Goal: Task Accomplishment & Management: Use online tool/utility

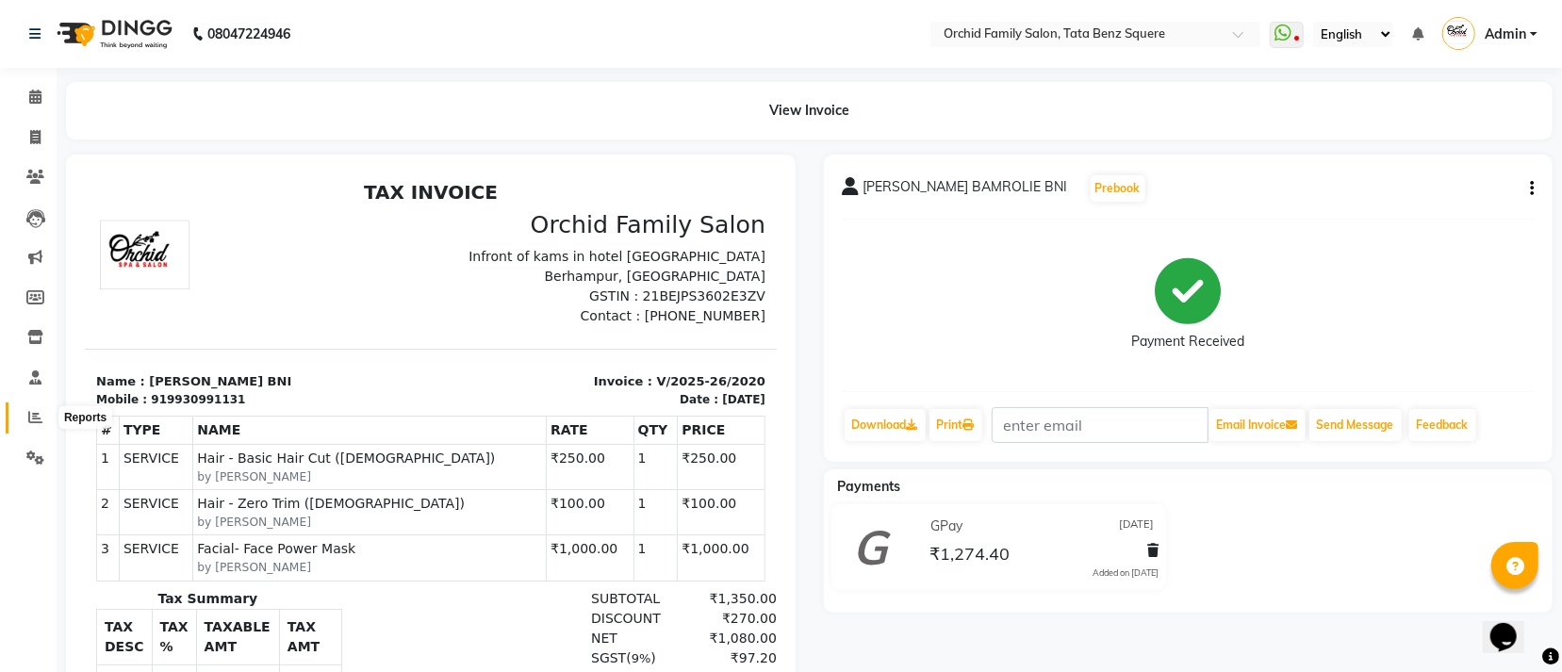
click at [41, 422] on icon at bounding box center [35, 417] width 14 height 14
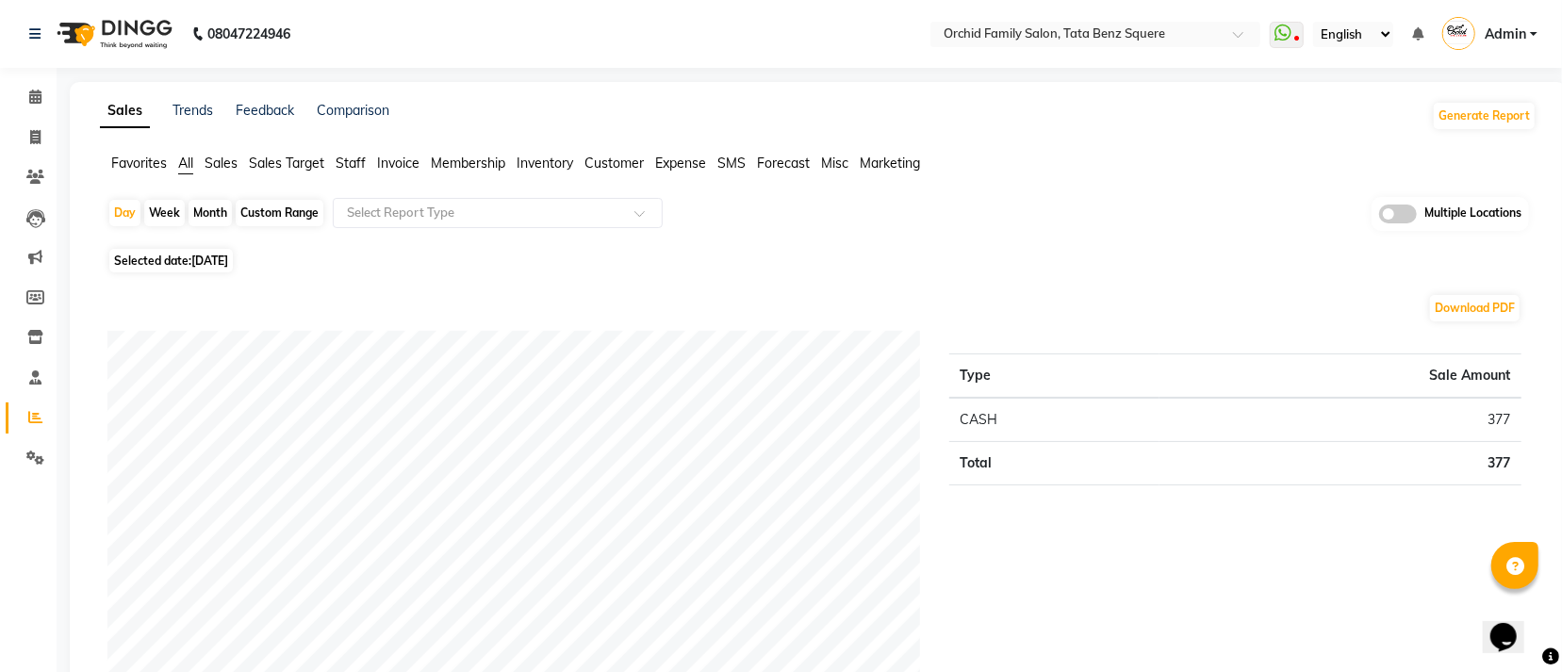
click at [205, 212] on div "Month" at bounding box center [210, 213] width 43 height 26
select select "9"
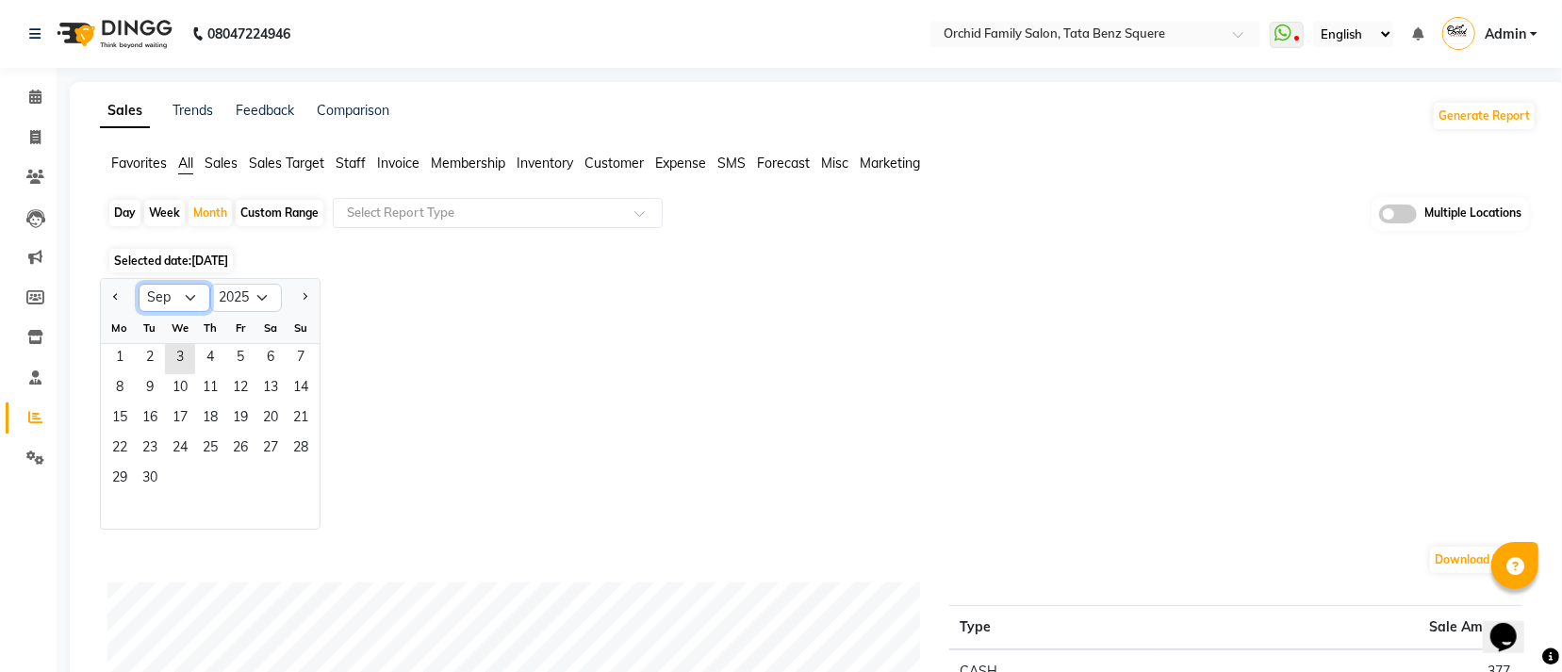
click at [189, 295] on select "Jan Feb Mar Apr May Jun [DATE] Aug Sep Oct Nov Dec" at bounding box center [175, 298] width 72 height 28
click at [253, 295] on select "2015 2016 2017 2018 2019 2020 2021 2022 2023 2024 2025 2026 2027 2028 2029 2030…" at bounding box center [246, 298] width 72 height 28
select select "2024"
click at [210, 284] on select "2015 2016 2017 2018 2019 2020 2021 2022 2023 2024 2025 2026 2027 2028 2029 2030…" at bounding box center [246, 298] width 72 height 28
click at [291, 349] on span "1" at bounding box center [301, 359] width 30 height 30
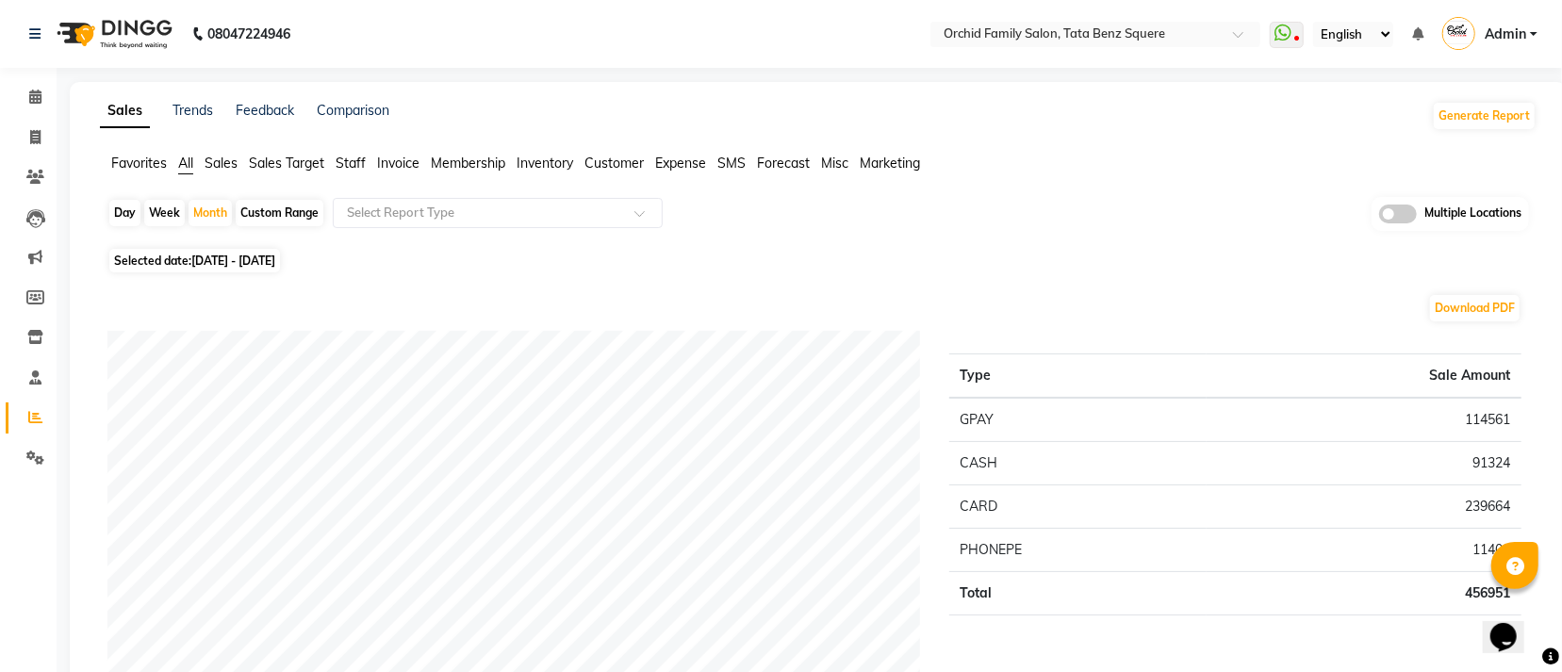
click at [353, 167] on span "Staff" at bounding box center [351, 163] width 30 height 17
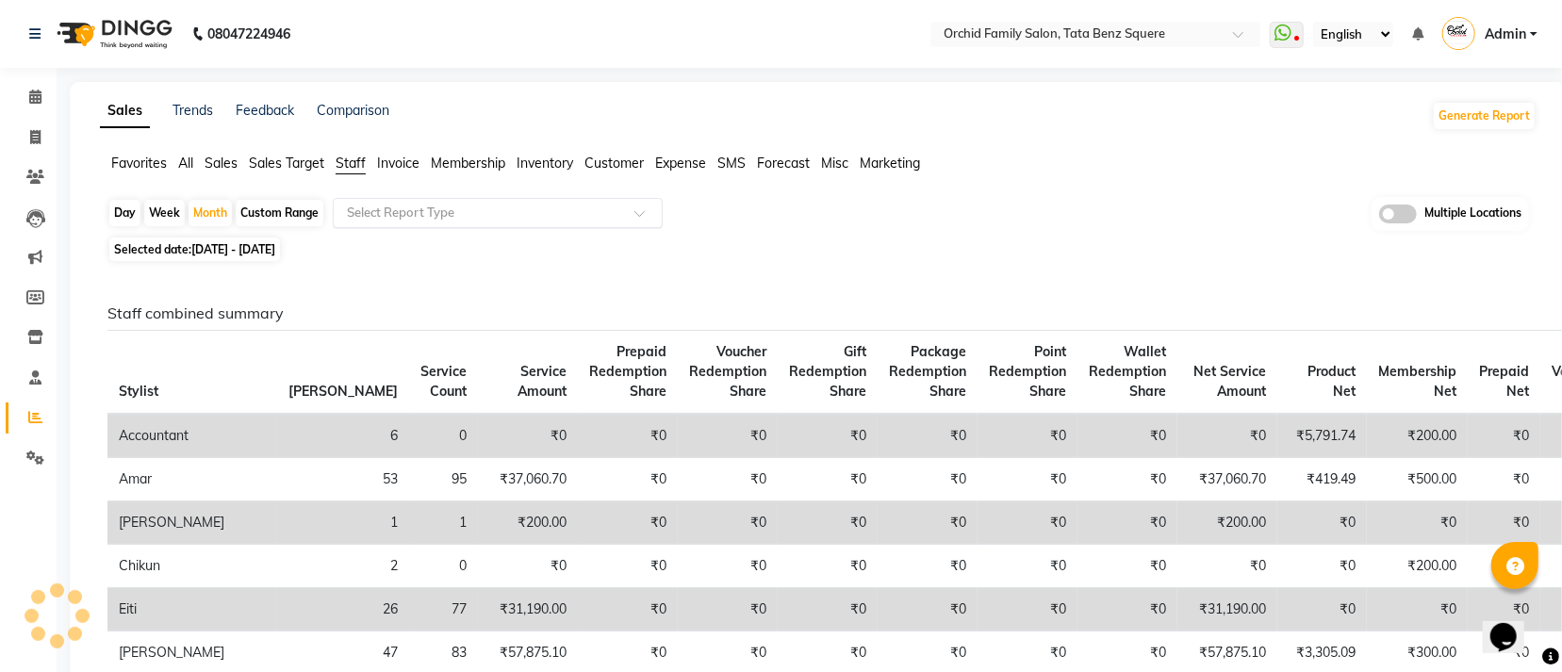
click at [378, 212] on input "text" at bounding box center [478, 213] width 271 height 19
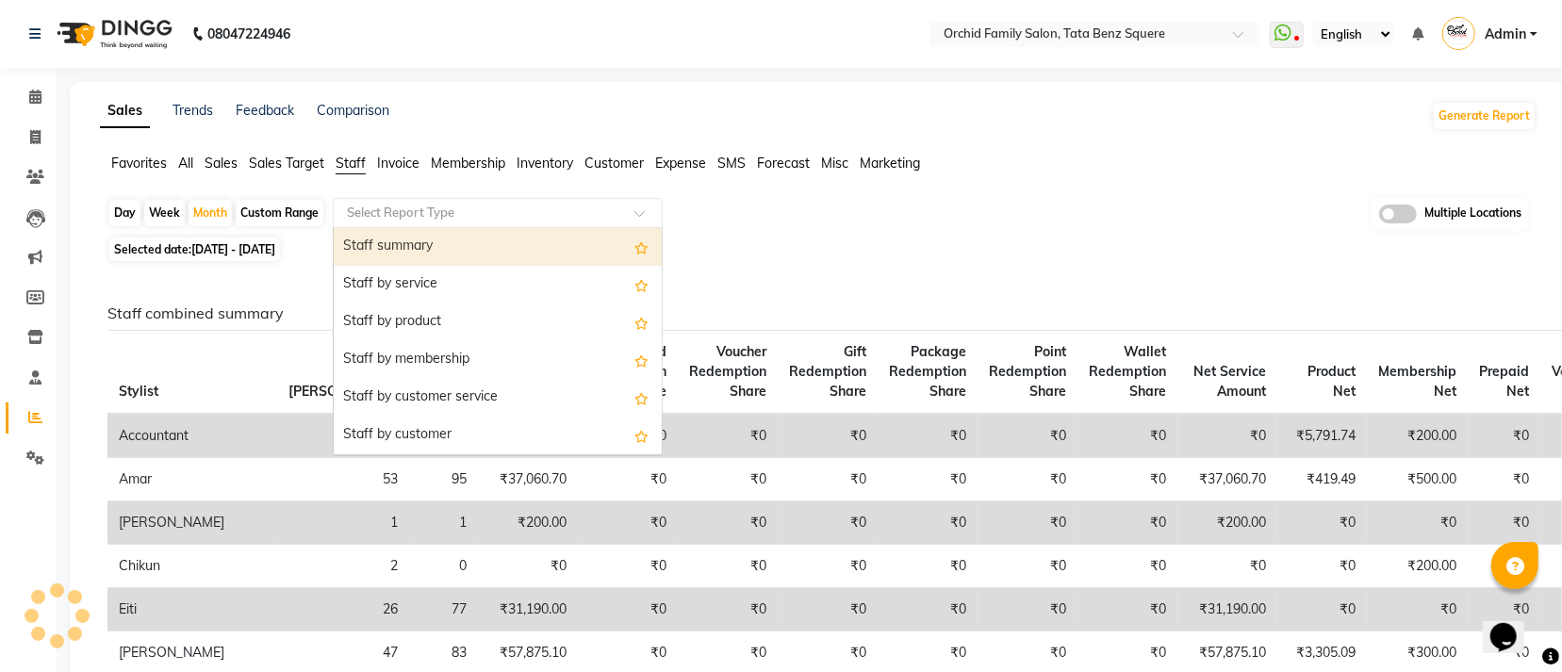
click at [379, 254] on div "Staff summary" at bounding box center [498, 247] width 328 height 38
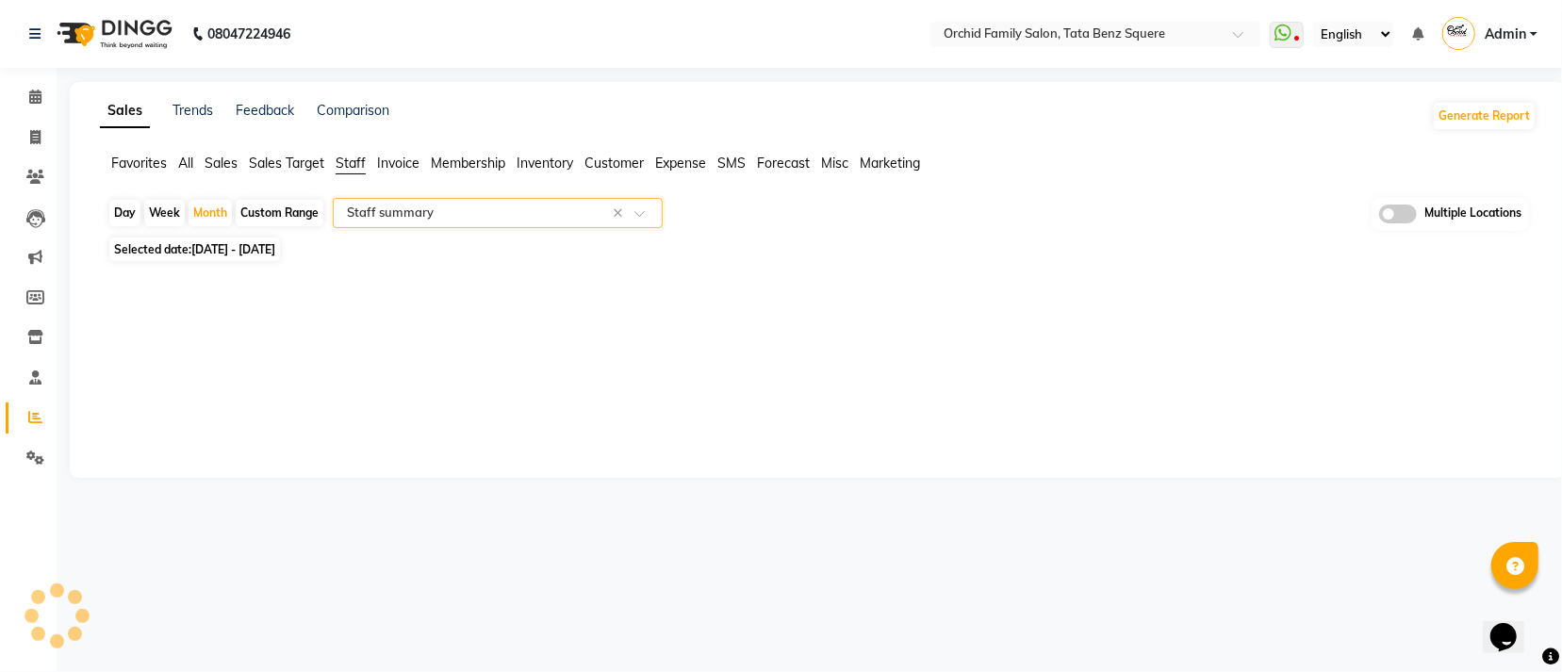
select select "full_report"
select select "csv"
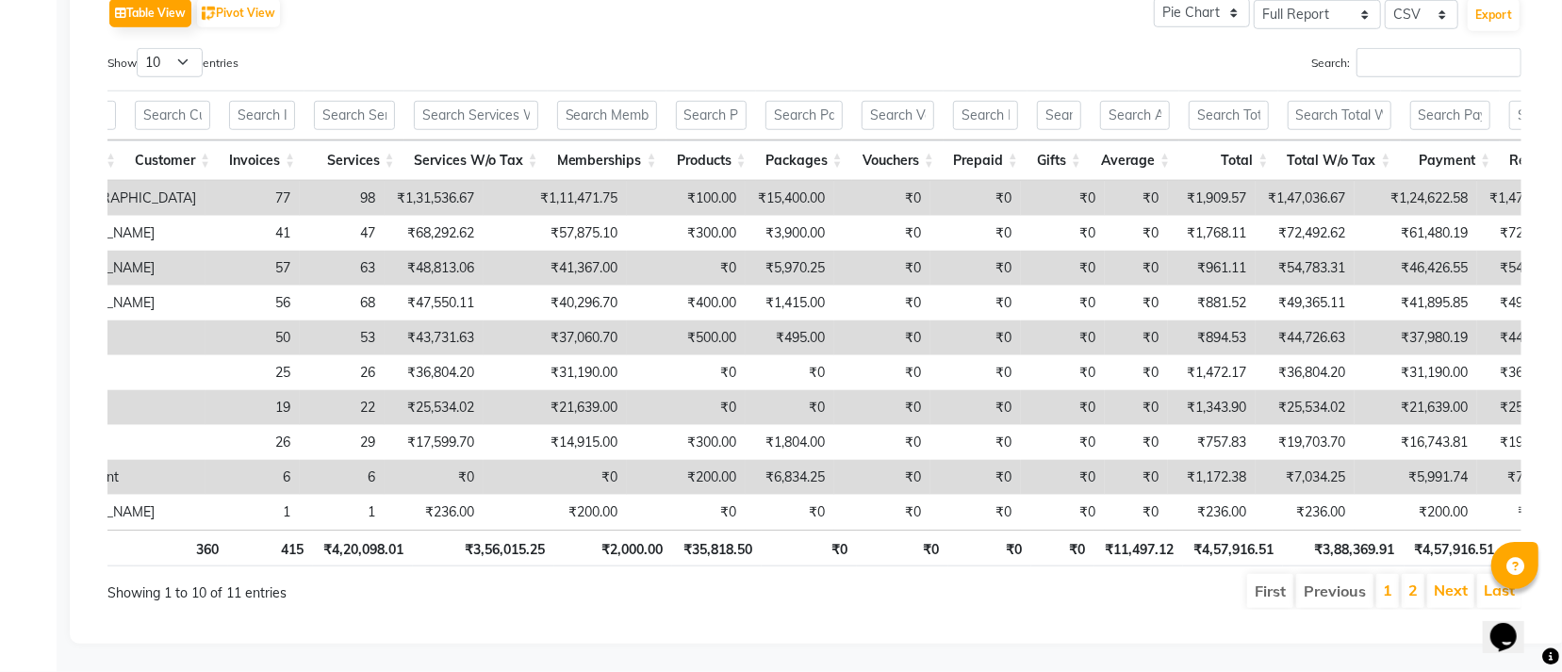
scroll to position [0, 76]
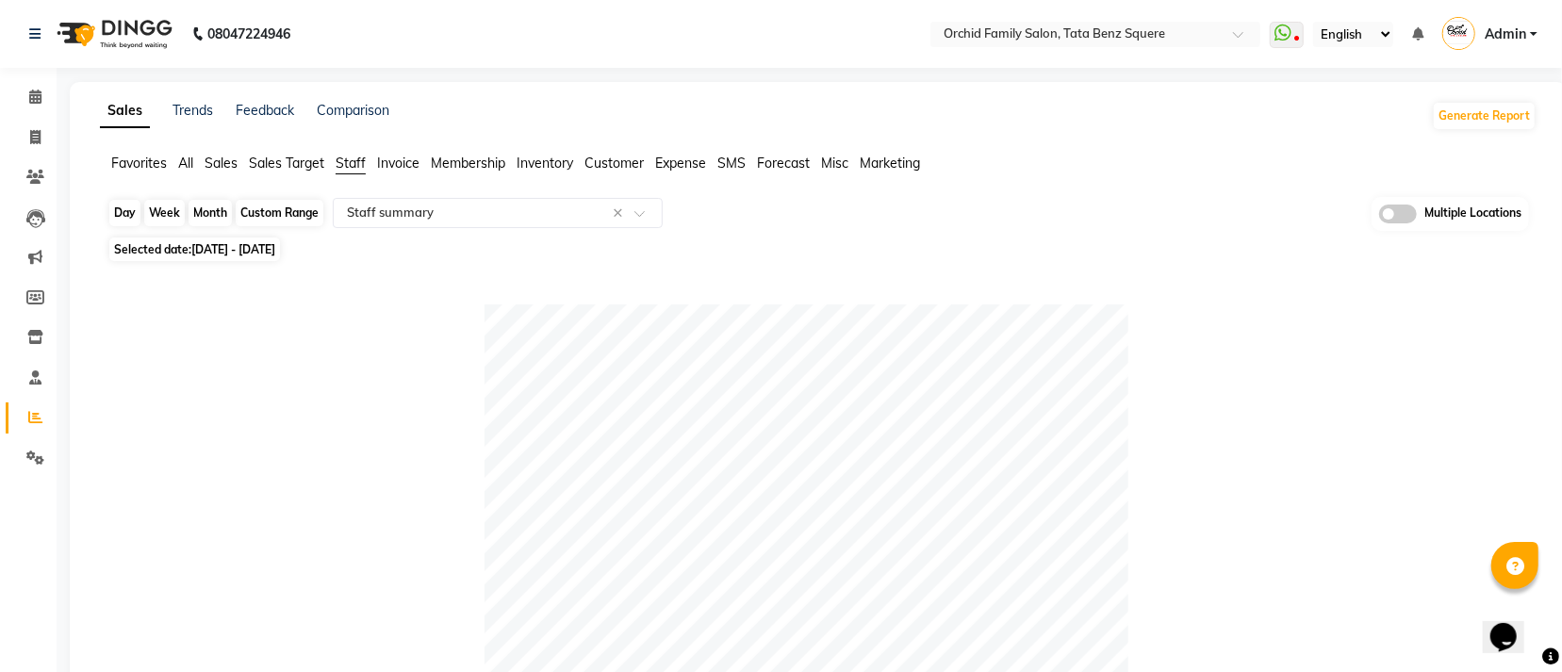
click at [220, 215] on div "Month" at bounding box center [210, 213] width 43 height 26
select select "9"
select select "2024"
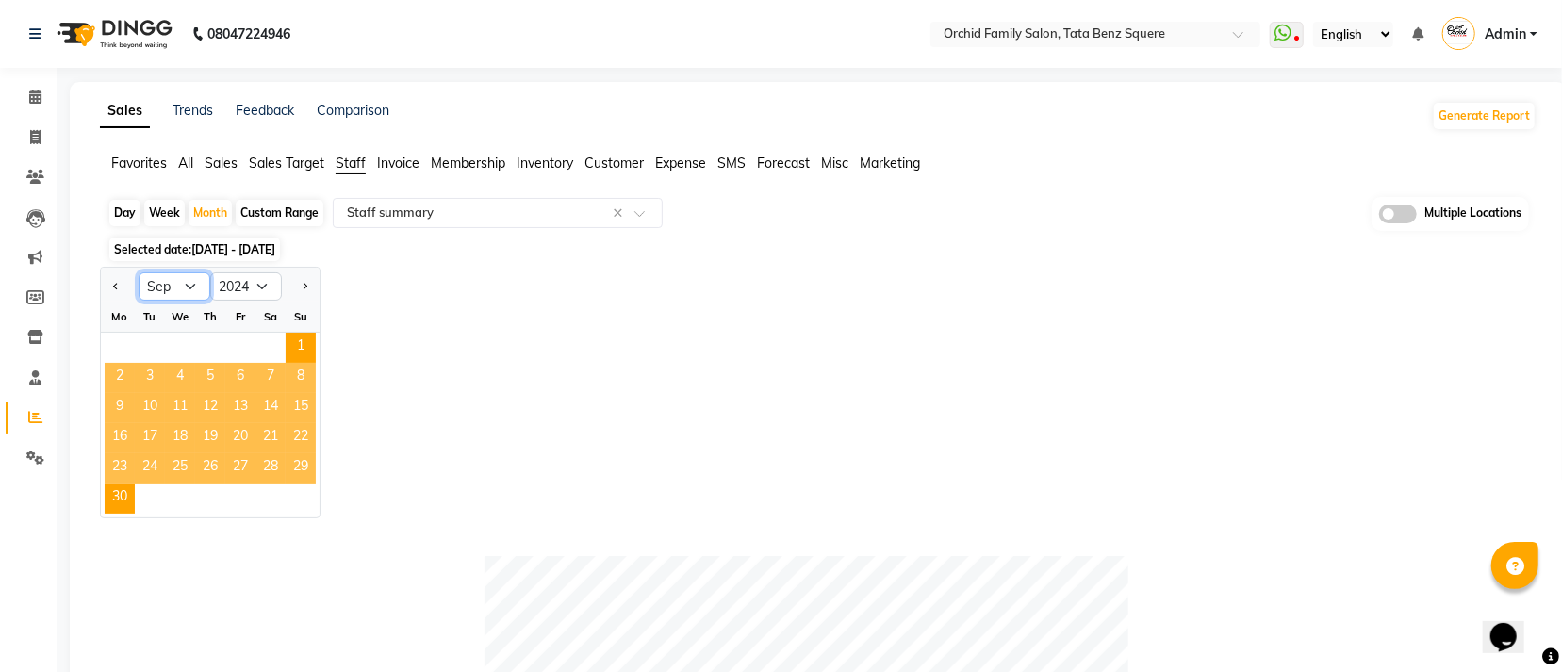
click at [192, 286] on select "Jan Feb Mar Apr May Jun [DATE] Aug Sep Oct Nov Dec" at bounding box center [175, 286] width 72 height 28
select select "10"
click at [139, 272] on select "Jan Feb Mar Apr May Jun [DATE] Aug Sep Oct Nov Dec" at bounding box center [175, 286] width 72 height 28
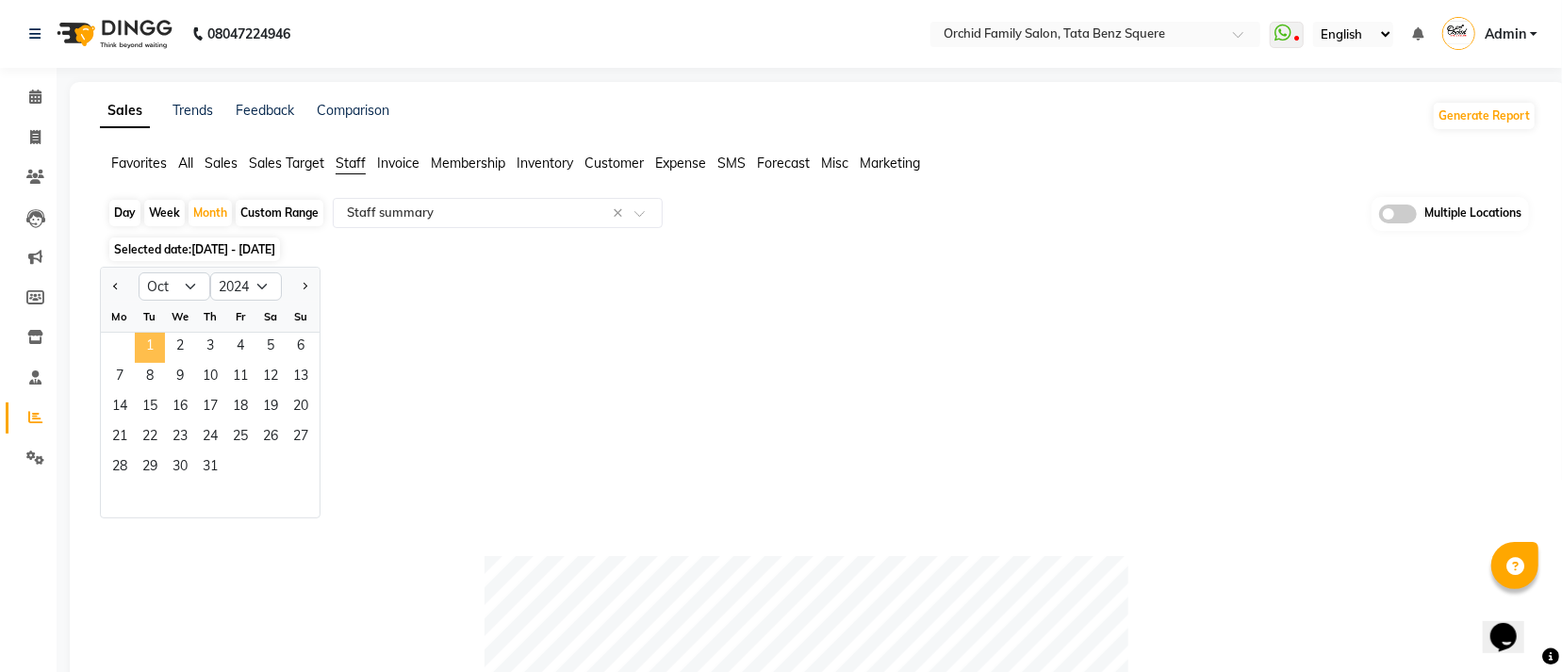
click at [143, 353] on span "1" at bounding box center [150, 348] width 30 height 30
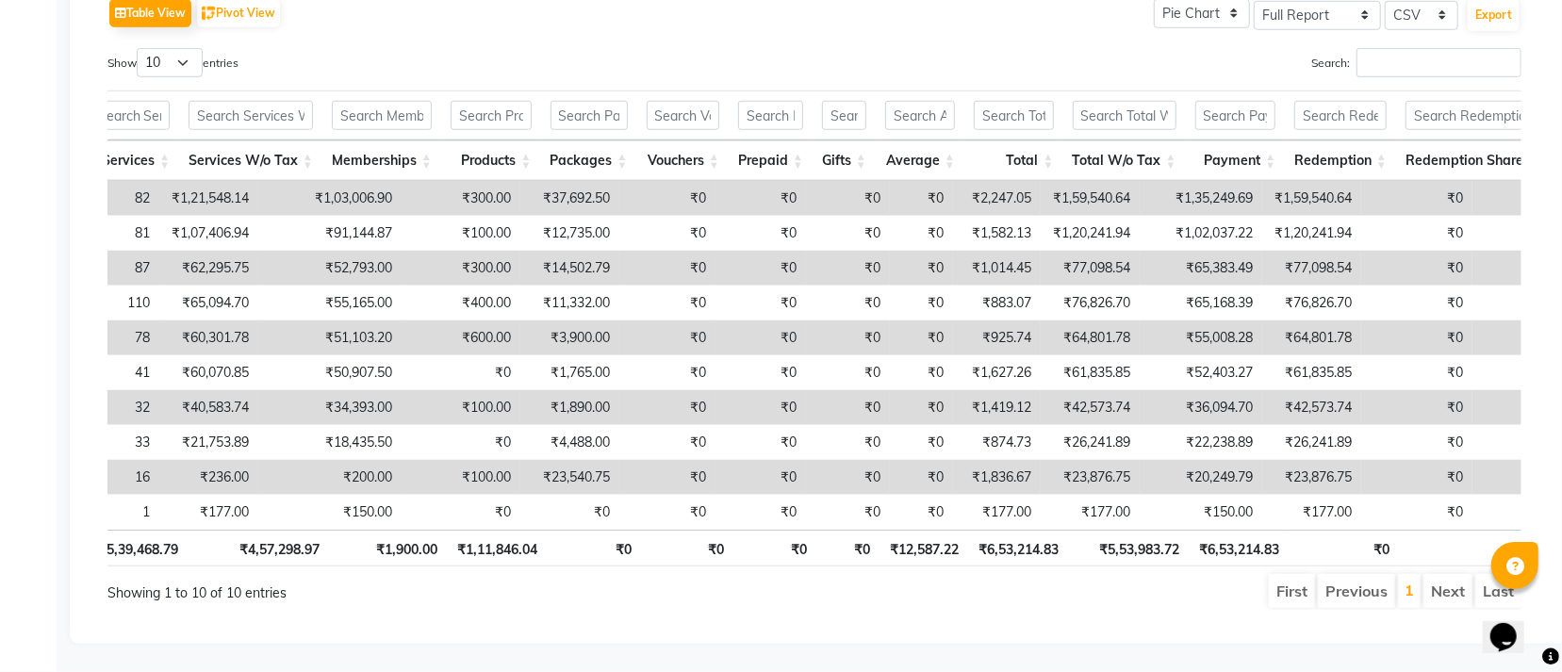
scroll to position [0, 672]
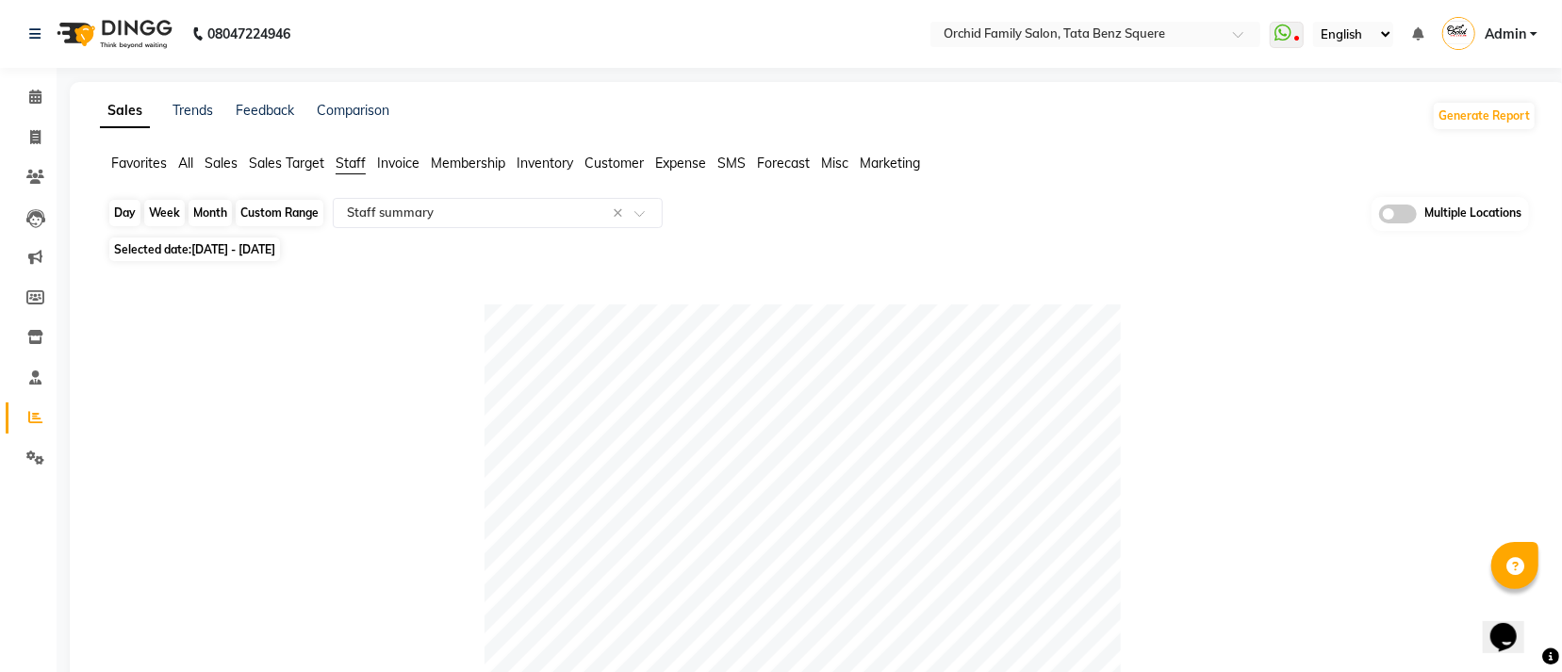
click at [217, 216] on div "Month" at bounding box center [210, 213] width 43 height 26
select select "10"
select select "2024"
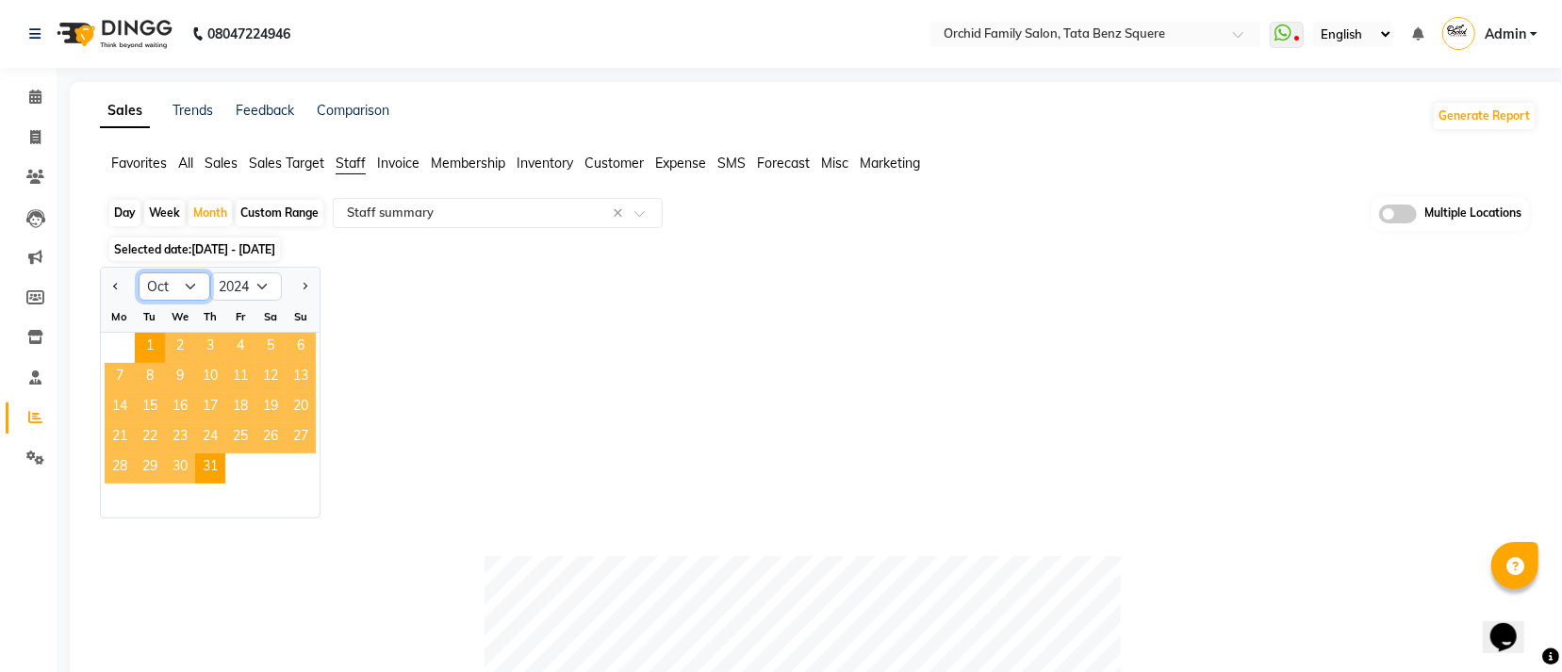
click at [183, 288] on select "Jan Feb Mar Apr May Jun [DATE] Aug Sep Oct Nov Dec" at bounding box center [175, 286] width 72 height 28
select select "8"
click at [139, 272] on select "Jan Feb Mar Apr May Jun [DATE] Aug Sep Oct Nov Dec" at bounding box center [175, 286] width 72 height 28
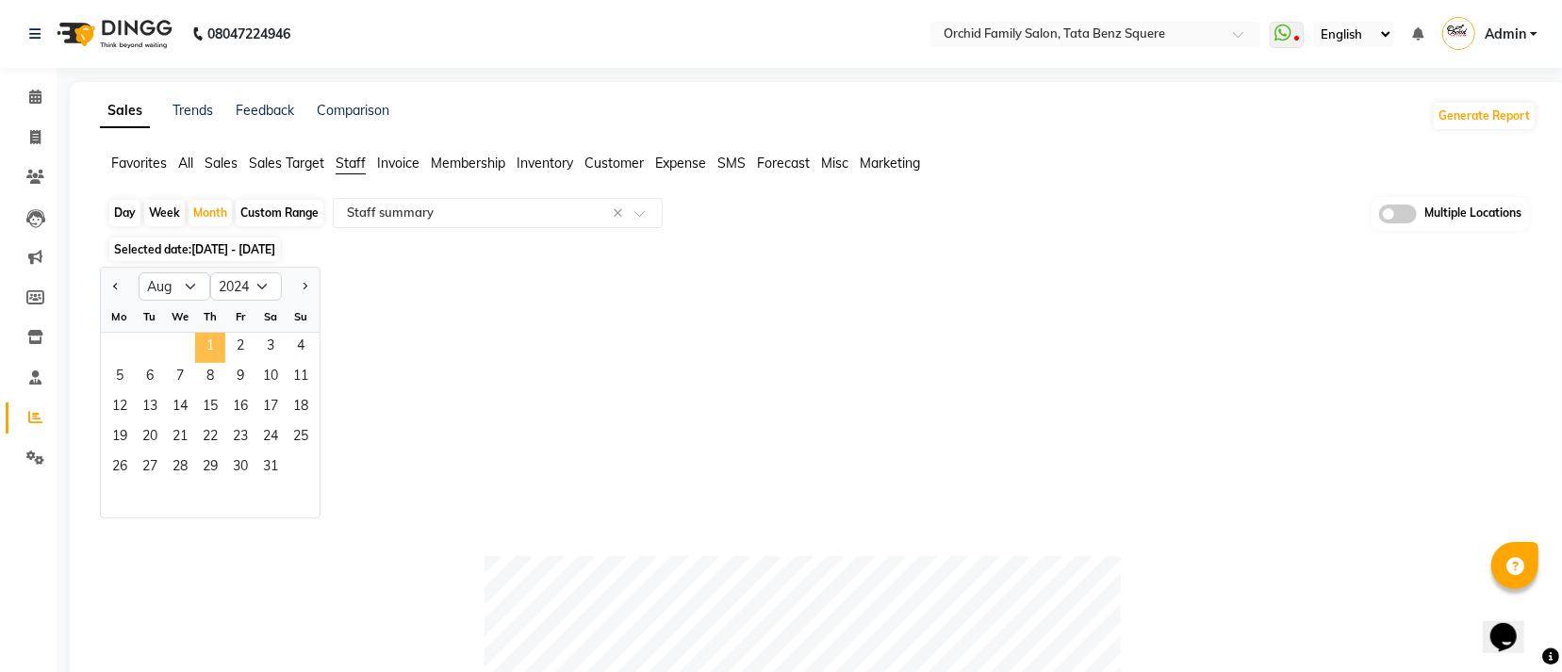
click at [211, 350] on span "1" at bounding box center [210, 348] width 30 height 30
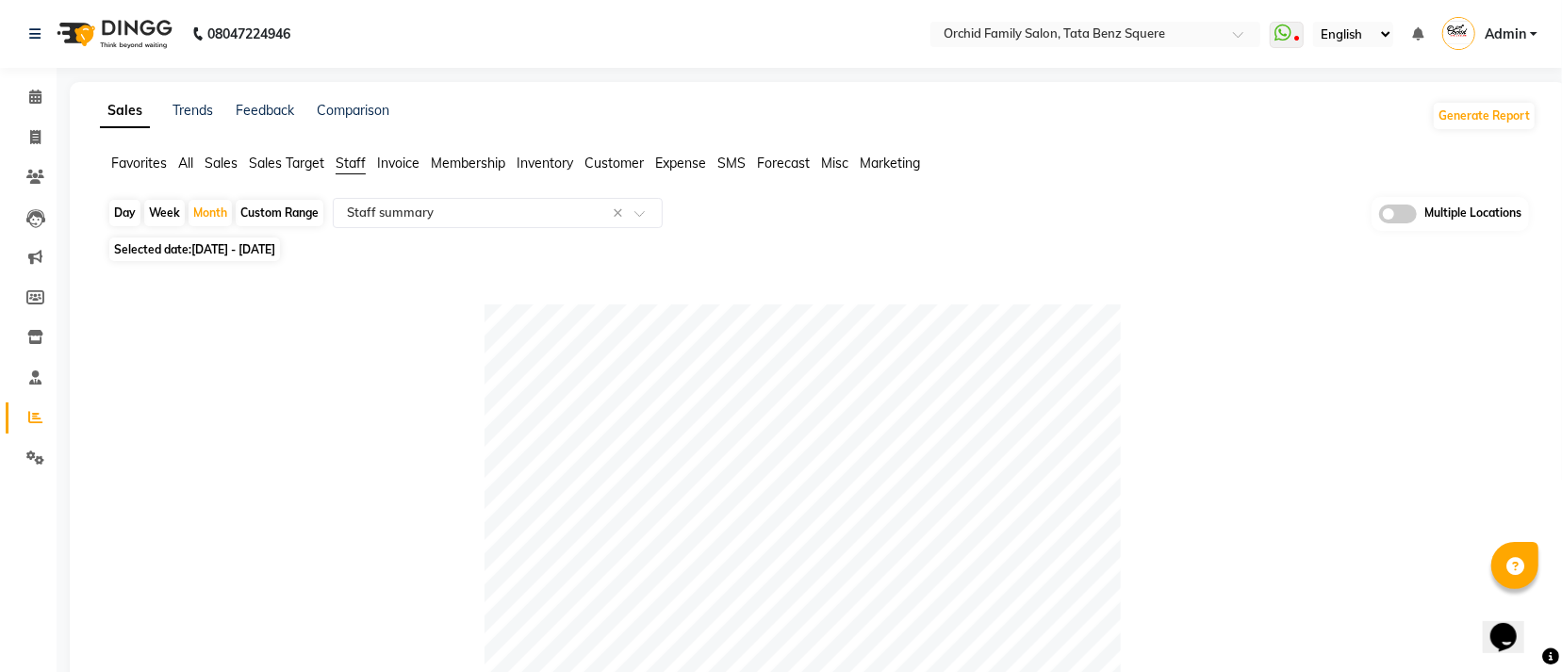
click at [223, 217] on div "Month" at bounding box center [210, 213] width 43 height 26
select select "8"
select select "2024"
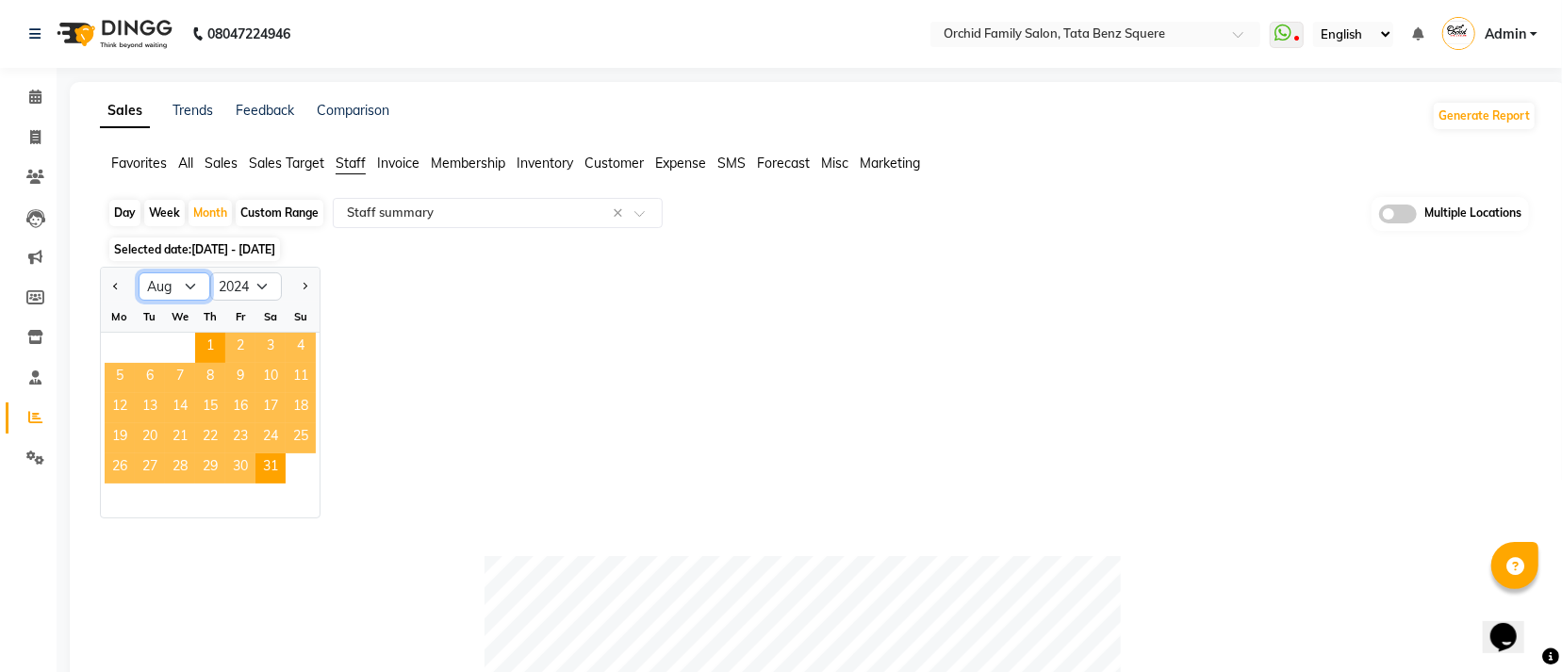
click at [189, 287] on select "Jan Feb Mar Apr May Jun [DATE] Aug Sep Oct Nov Dec" at bounding box center [175, 286] width 72 height 28
select select "11"
click at [139, 272] on select "Jan Feb Mar Apr May Jun [DATE] Aug Sep Oct Nov Dec" at bounding box center [175, 286] width 72 height 28
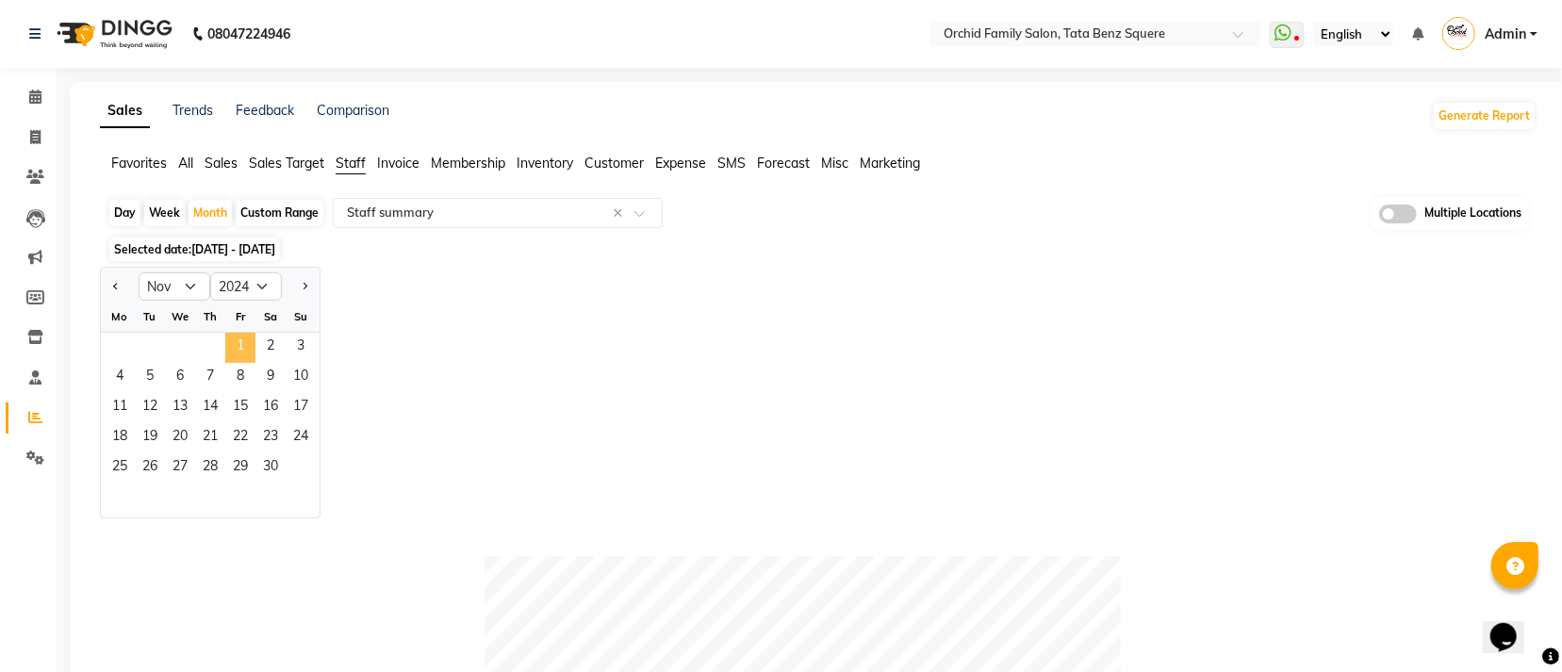
click at [246, 354] on span "1" at bounding box center [240, 348] width 30 height 30
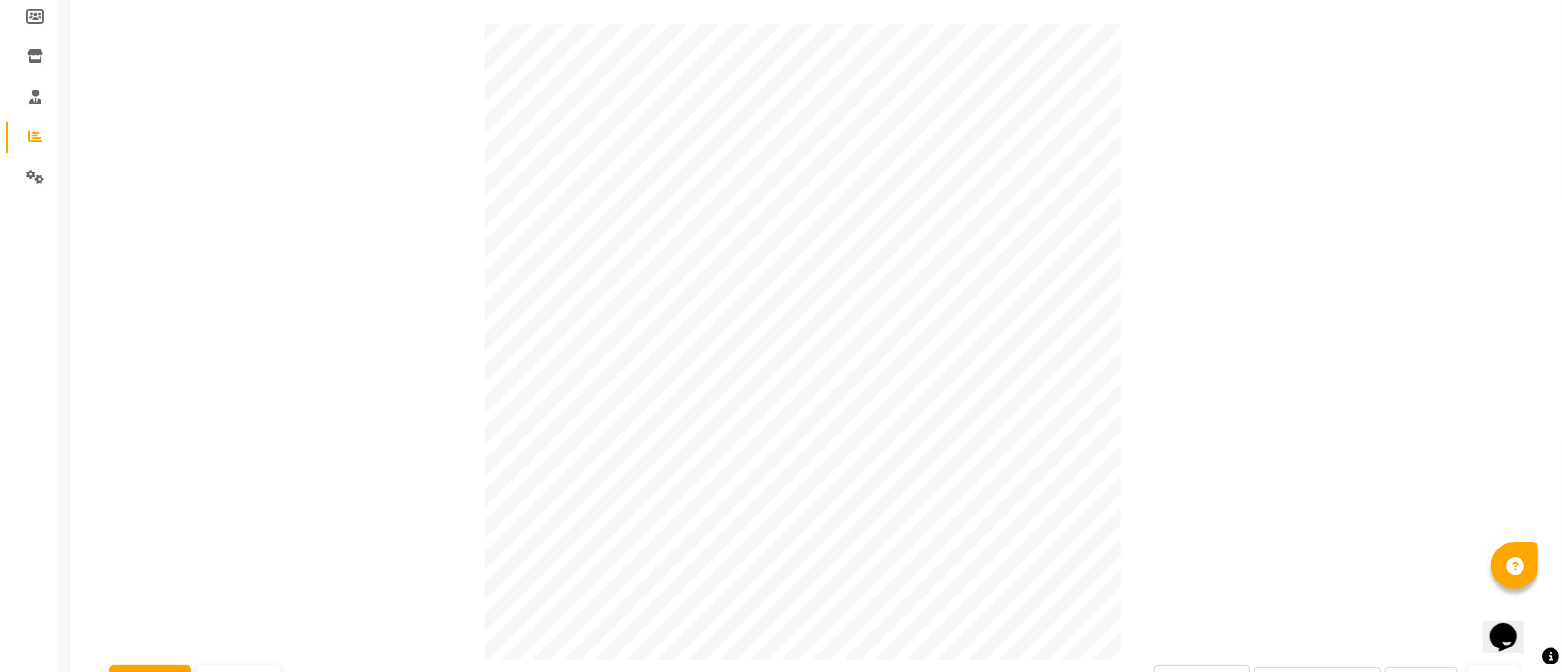
scroll to position [0, 0]
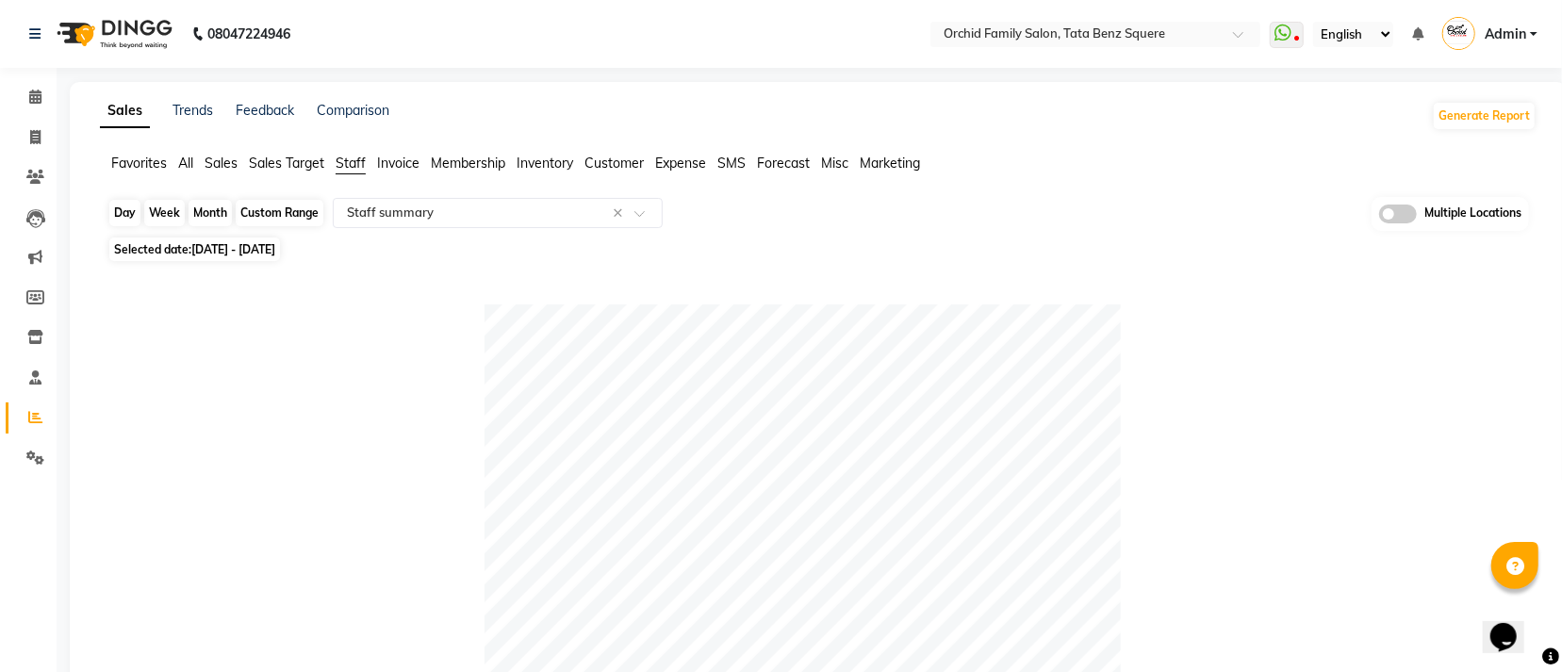
click at [223, 218] on div "Month" at bounding box center [210, 213] width 43 height 26
select select "11"
select select "2024"
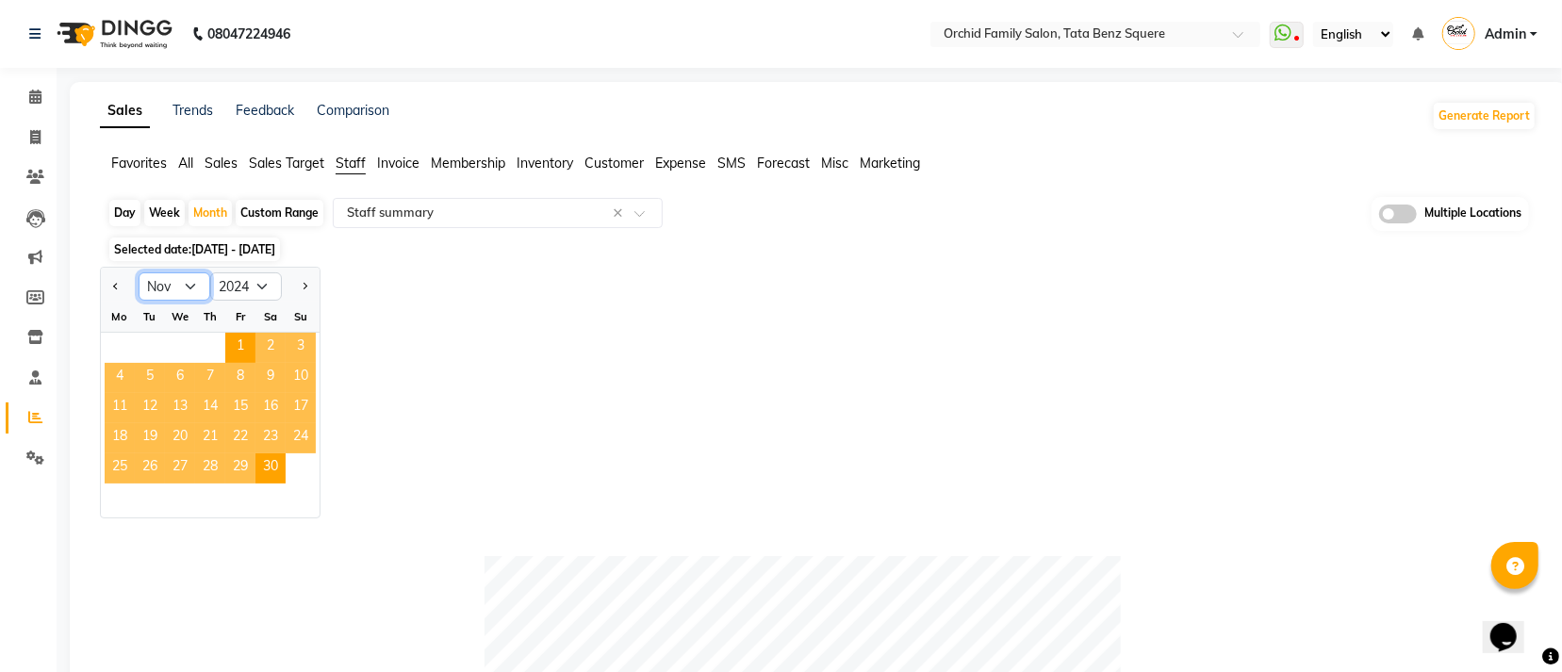
click at [192, 291] on select "Jan Feb Mar Apr May Jun [DATE] Aug Sep Oct Nov Dec" at bounding box center [175, 286] width 72 height 28
select select "12"
click at [139, 272] on select "Jan Feb Mar Apr May Jun [DATE] Aug Sep Oct Nov Dec" at bounding box center [175, 286] width 72 height 28
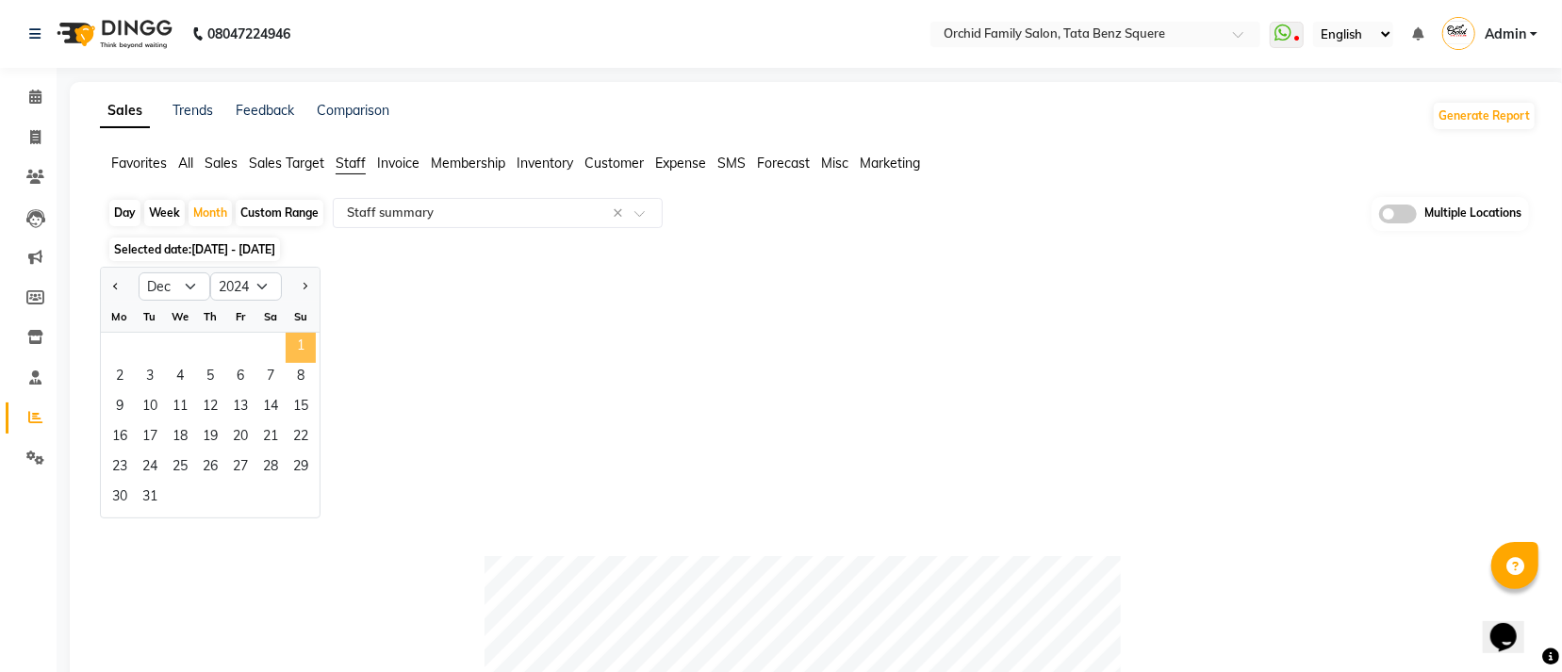
click at [300, 336] on span "1" at bounding box center [301, 348] width 30 height 30
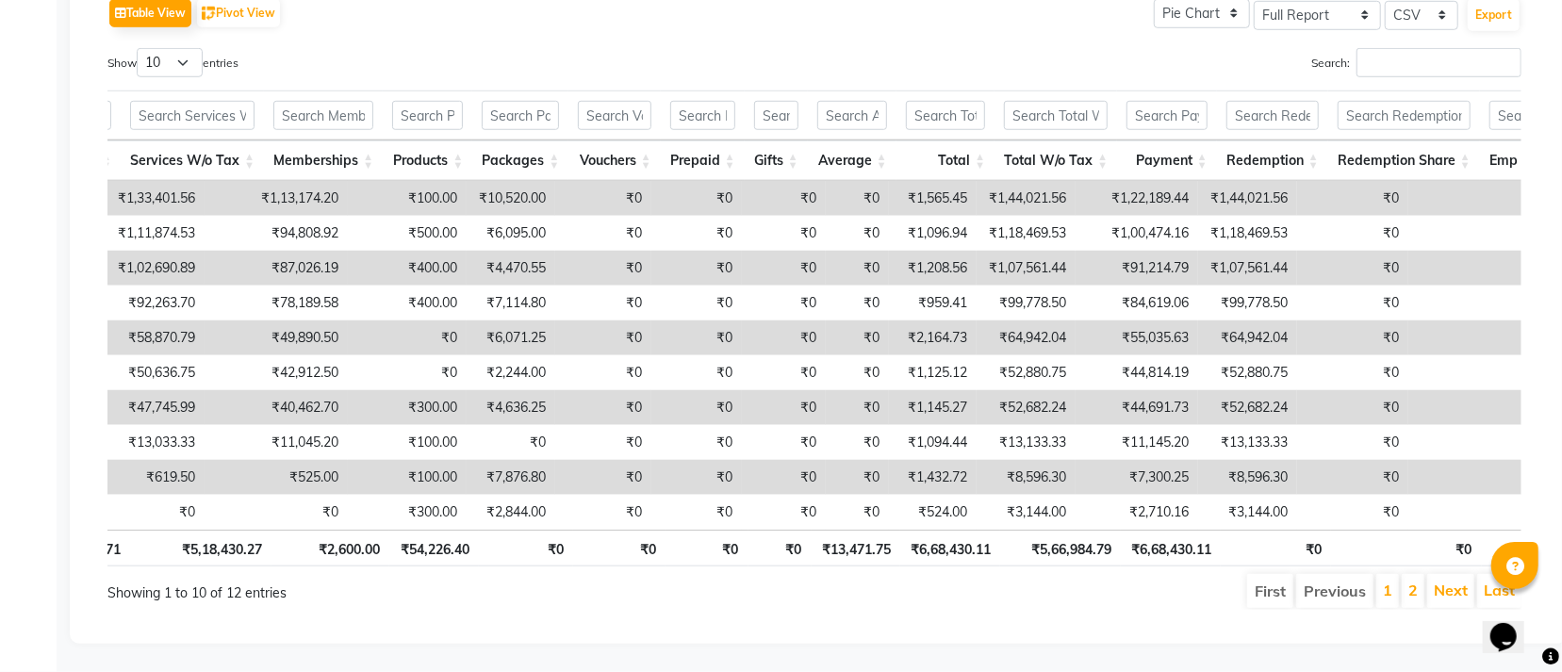
scroll to position [0, 468]
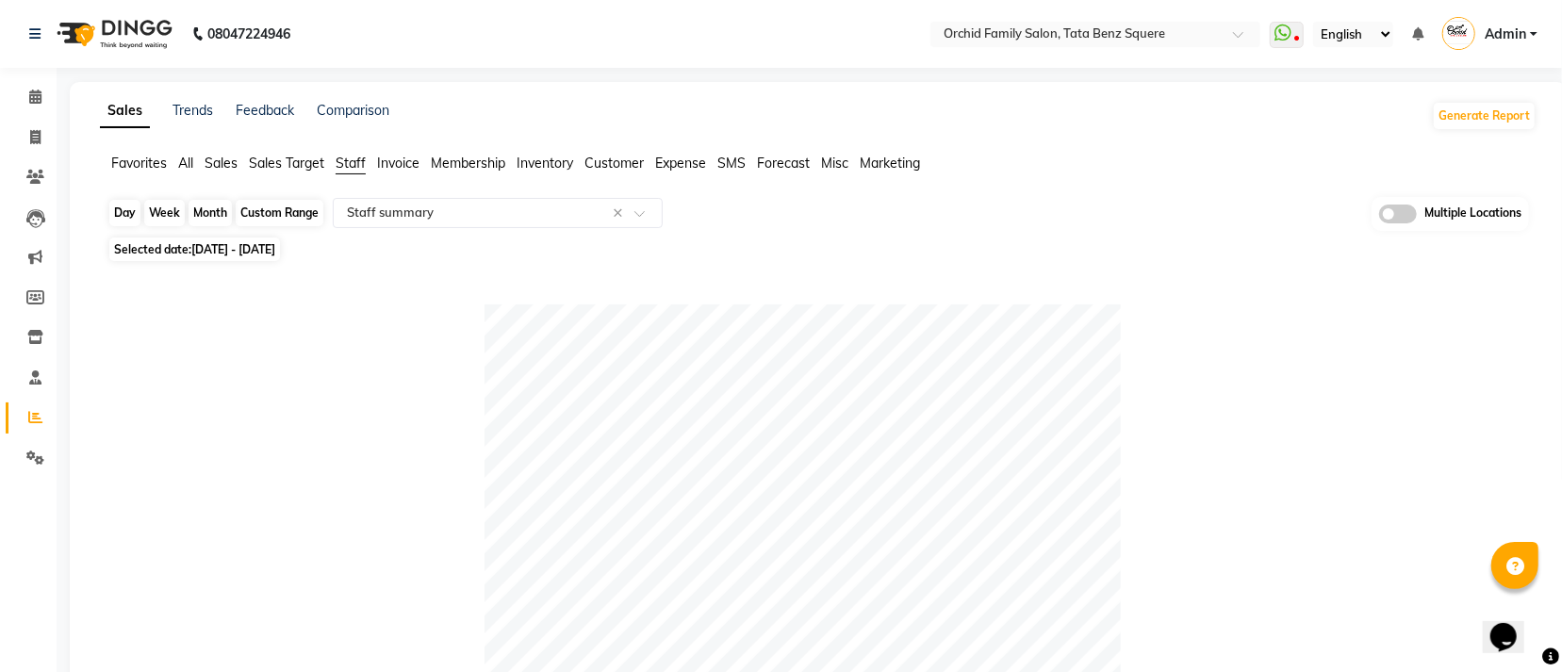
click at [205, 210] on div "Month" at bounding box center [210, 213] width 43 height 26
select select "12"
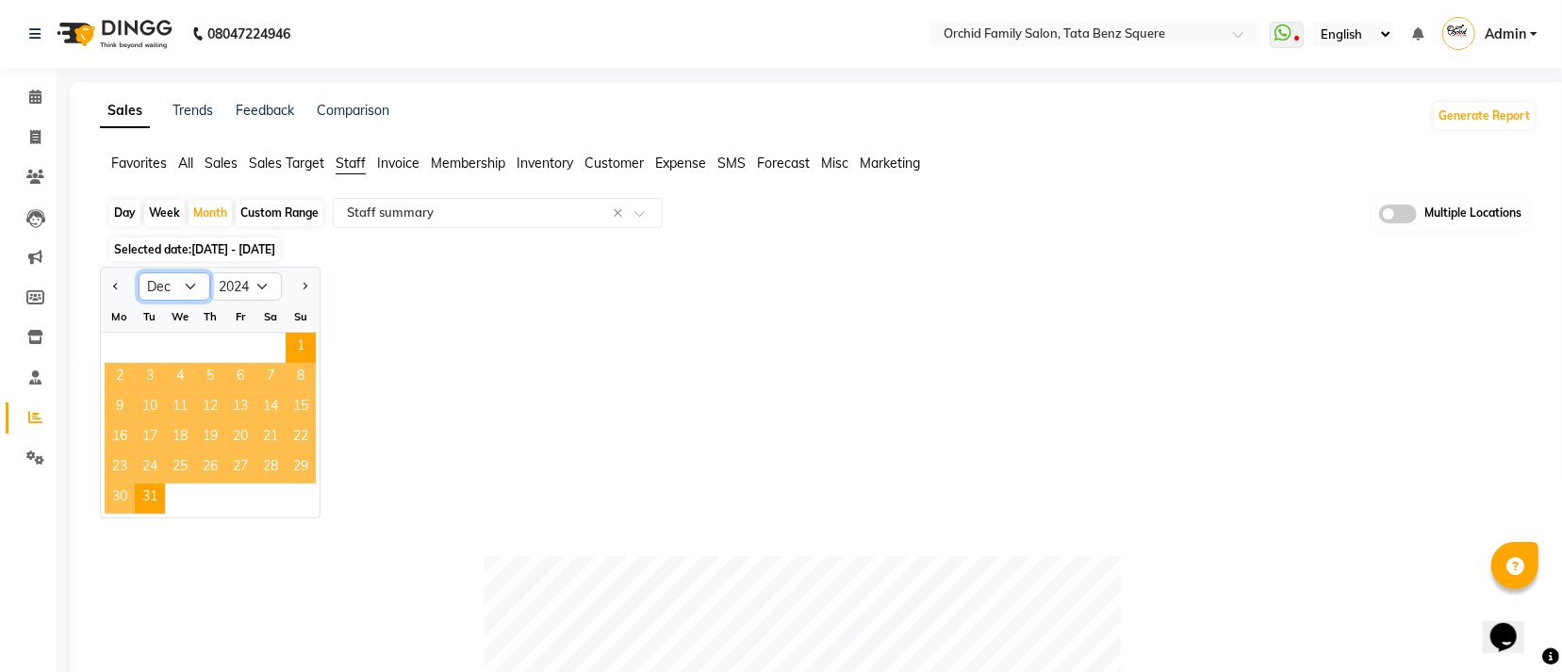
click at [191, 295] on select "Jan Feb Mar Apr May Jun [DATE] Aug Sep Oct Nov Dec" at bounding box center [175, 286] width 72 height 28
click at [261, 287] on select "2014 2015 2016 2017 2018 2019 2020 2021 2022 2023 2024 2025 2026 2027 2028 2029…" at bounding box center [246, 286] width 72 height 28
select select "2025"
click at [210, 272] on select "2014 2015 2016 2017 2018 2019 2020 2021 2022 2023 2024 2025 2026 2027 2028 2029…" at bounding box center [246, 286] width 72 height 28
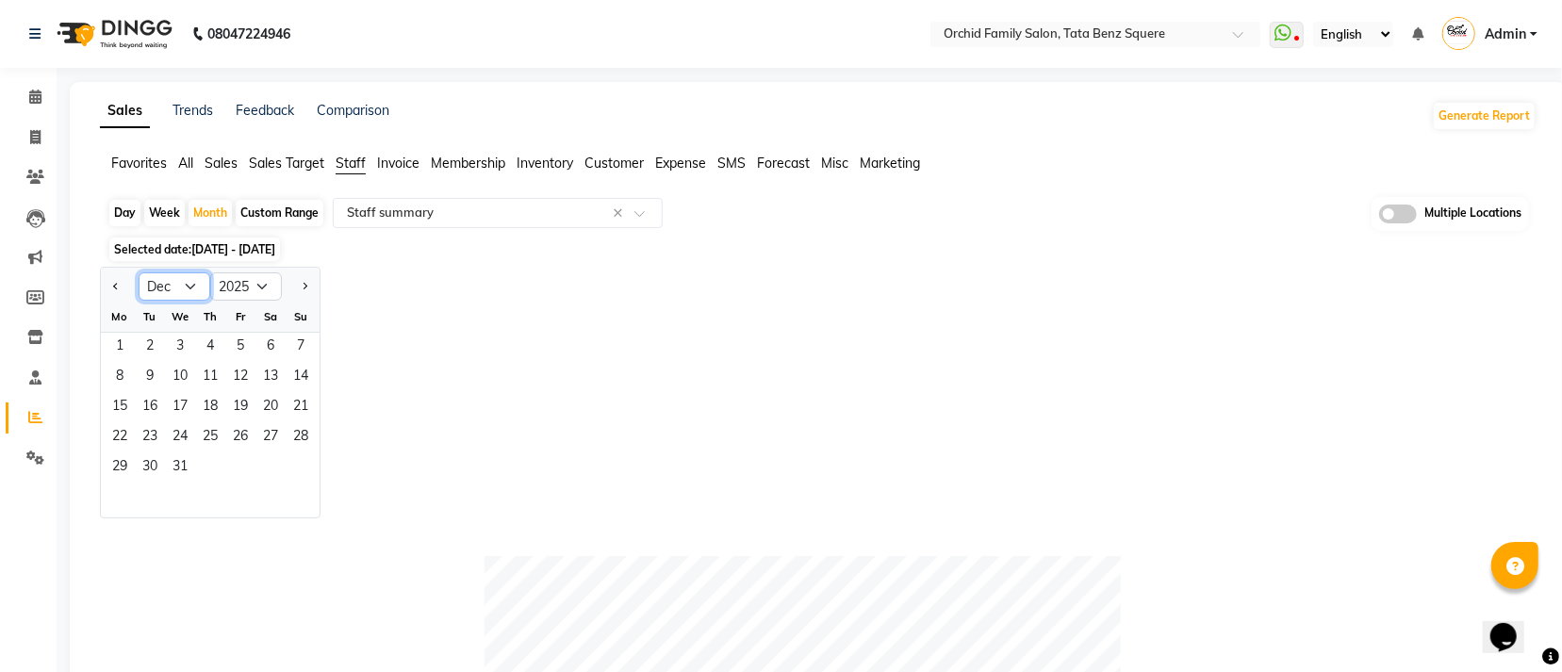
click at [189, 296] on select "Jan Feb Mar Apr May Jun [DATE] Aug Sep Oct Nov Dec" at bounding box center [175, 286] width 72 height 28
select select "1"
click at [139, 272] on select "Jan Feb Mar Apr May Jun [DATE] Aug Sep Oct Nov Dec" at bounding box center [175, 286] width 72 height 28
click at [166, 361] on span "1" at bounding box center [180, 348] width 30 height 30
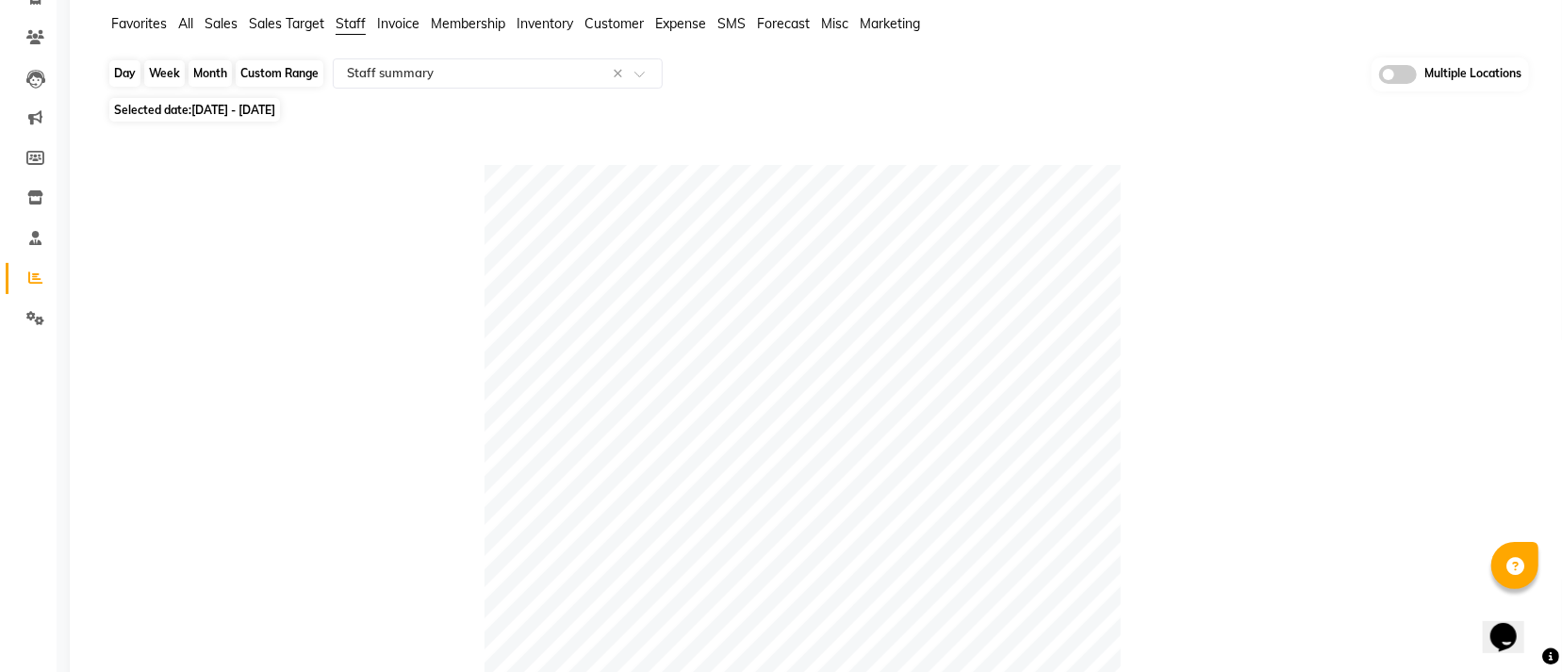
click at [224, 74] on div "Month" at bounding box center [210, 73] width 43 height 26
select select "2025"
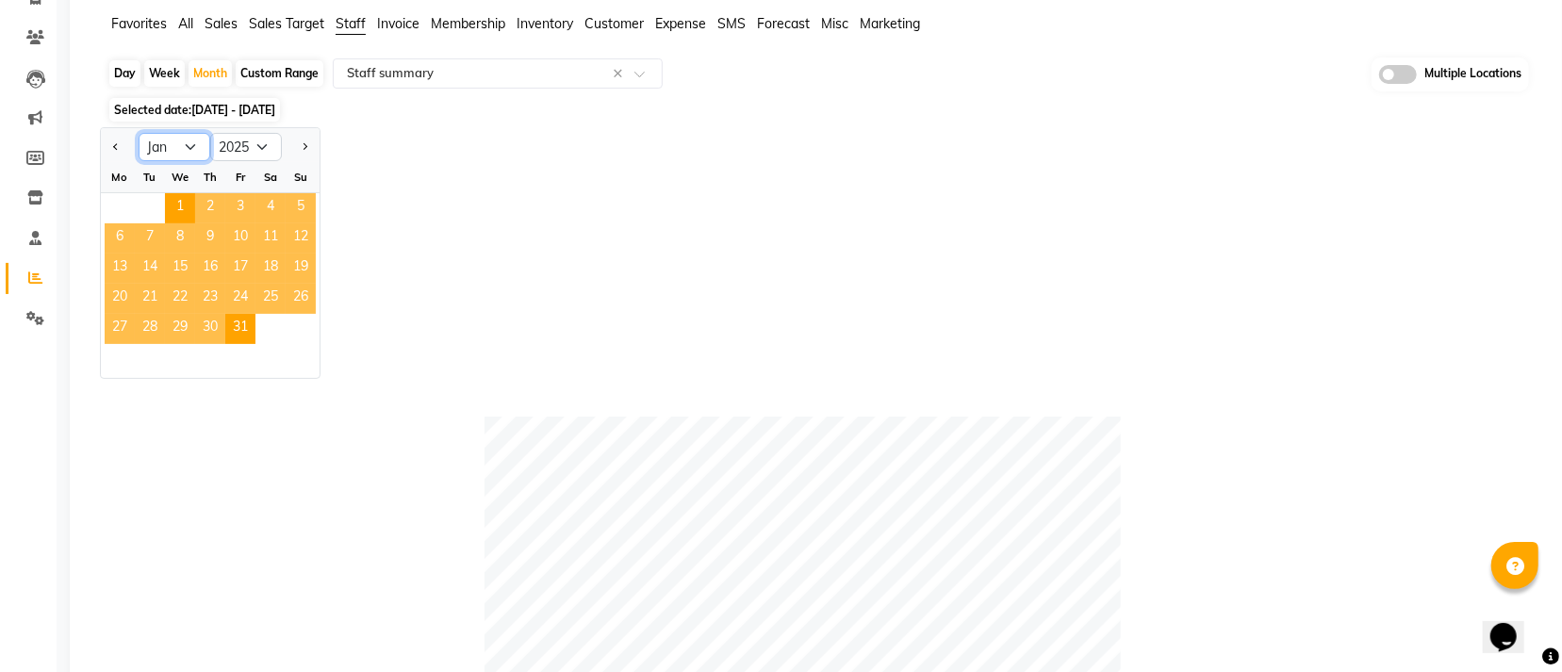
click at [194, 148] on select "Jan Feb Mar Apr May Jun [DATE] Aug Sep Oct Nov Dec" at bounding box center [175, 147] width 72 height 28
select select "2"
click at [139, 133] on select "Jan Feb Mar Apr May Jun [DATE] Aug Sep Oct Nov Dec" at bounding box center [175, 147] width 72 height 28
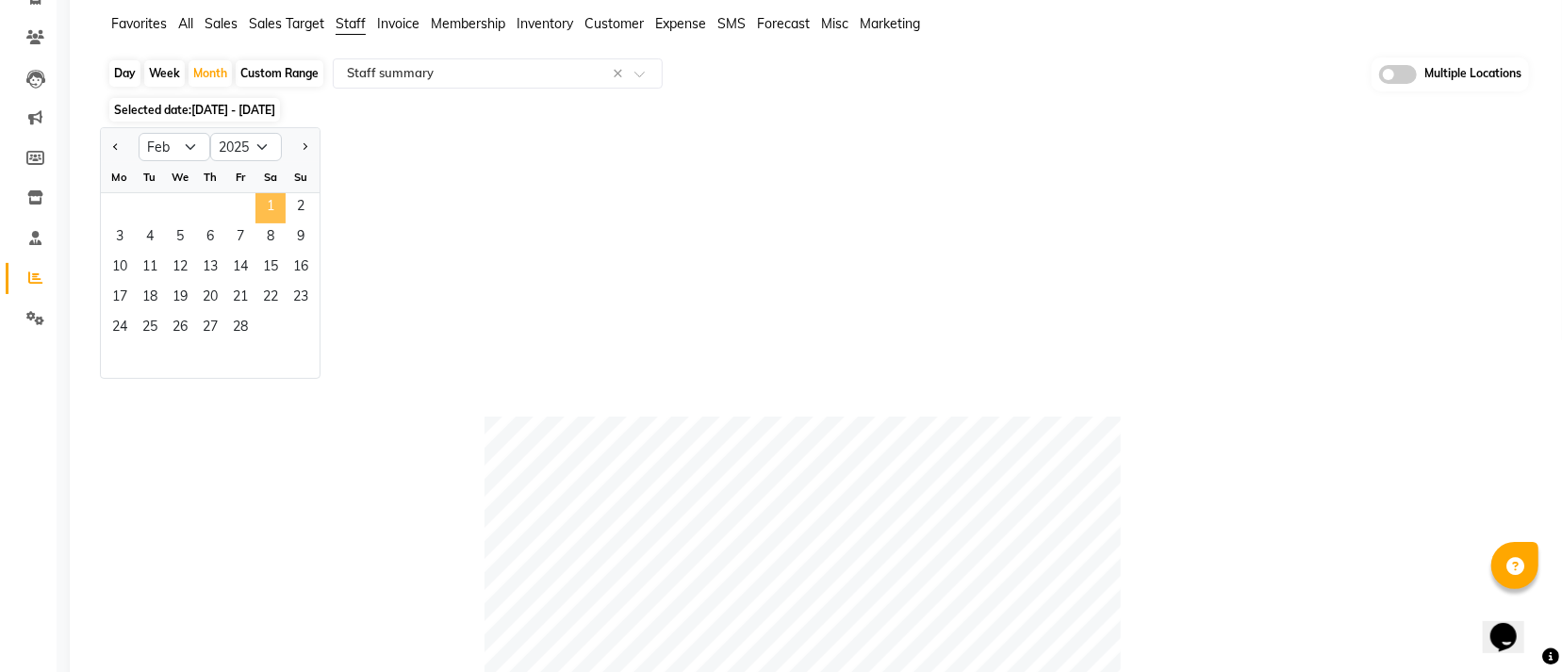
click at [266, 208] on span "1" at bounding box center [270, 208] width 30 height 30
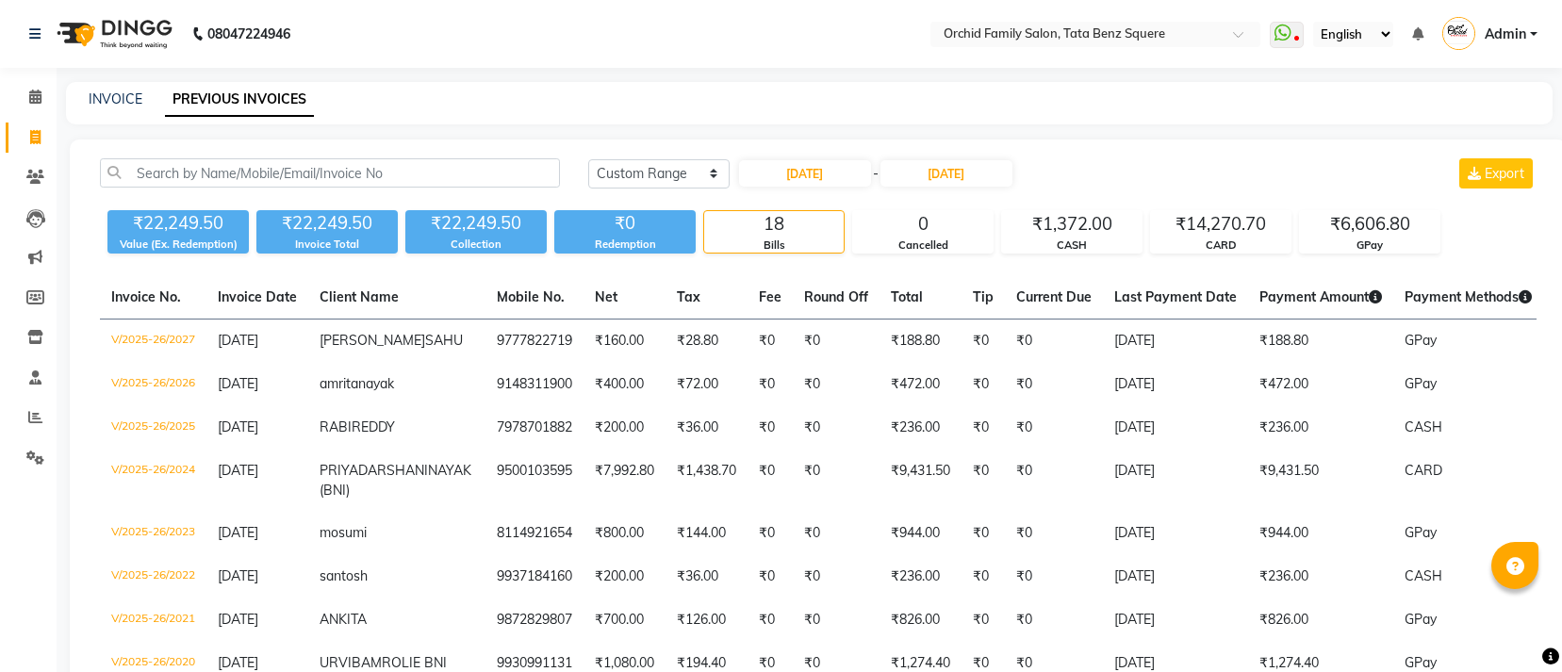
select select "range"
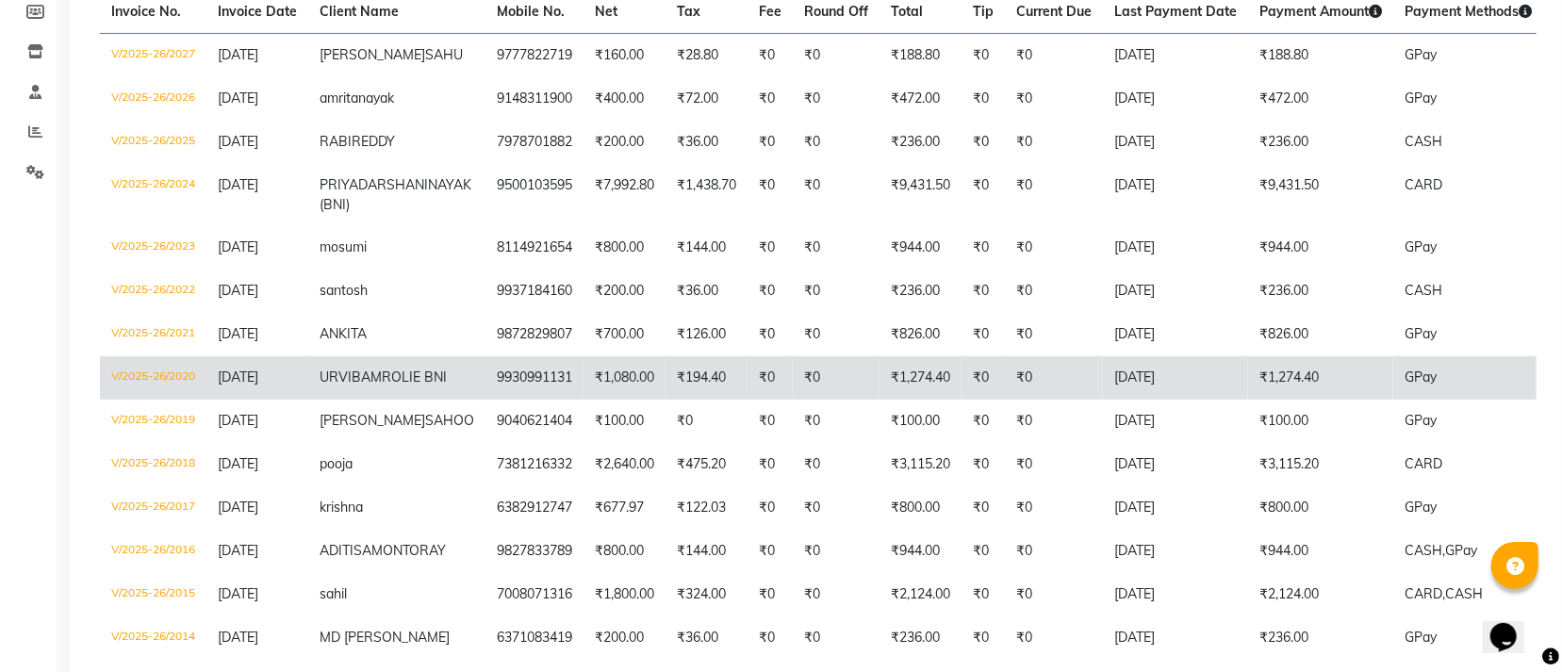
scroll to position [207, 0]
